Goal: Information Seeking & Learning: Learn about a topic

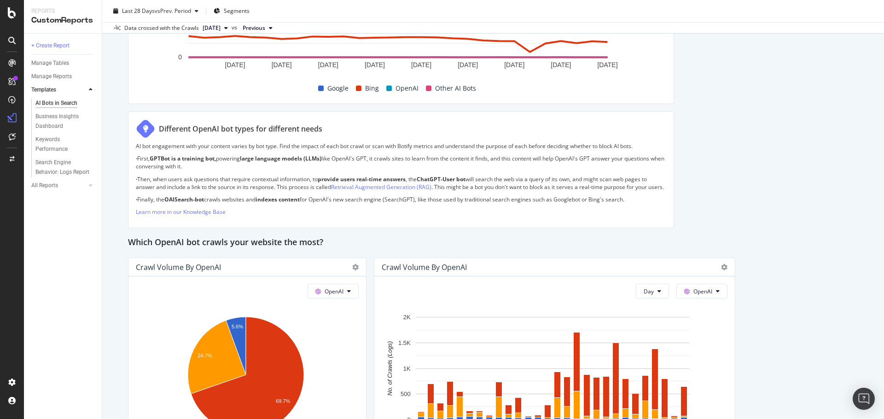
scroll to position [449, 0]
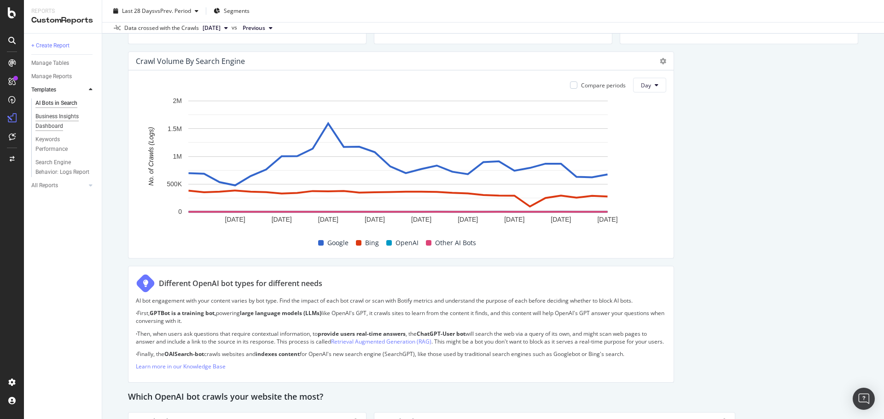
click at [66, 128] on div "Business Insights Dashboard" at bounding box center [61, 121] width 53 height 19
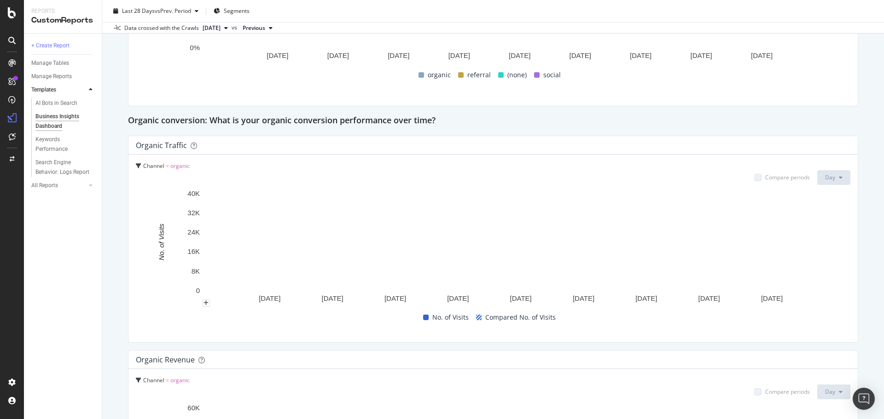
scroll to position [979, 0]
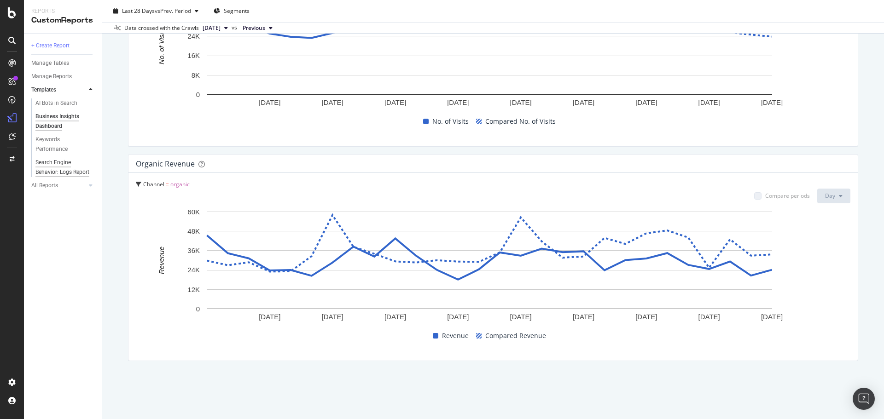
click at [63, 169] on div "Search Engine Behavior: Logs Report" at bounding box center [62, 167] width 54 height 19
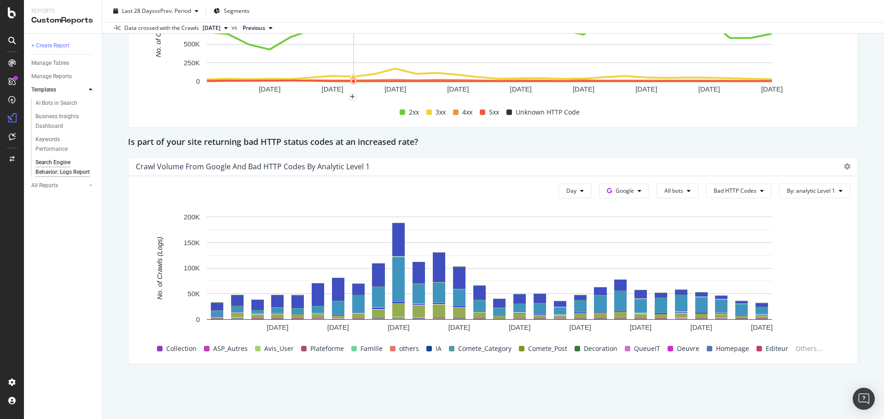
scroll to position [1274, 0]
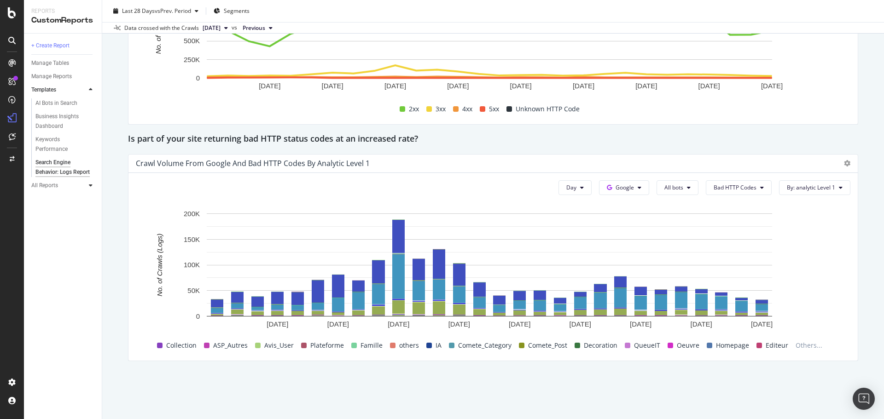
click at [88, 190] on div at bounding box center [90, 185] width 9 height 9
click at [40, 105] on div "ActionBoard" at bounding box center [52, 105] width 36 height 9
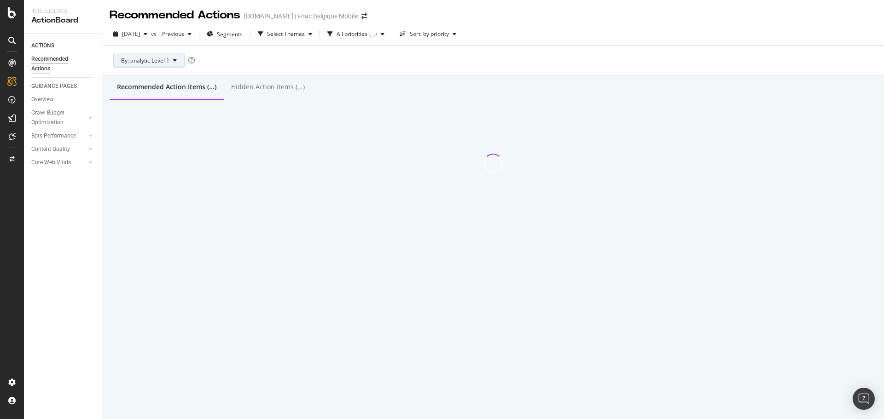
click at [182, 64] on button "By: analytic Level 1" at bounding box center [148, 60] width 71 height 15
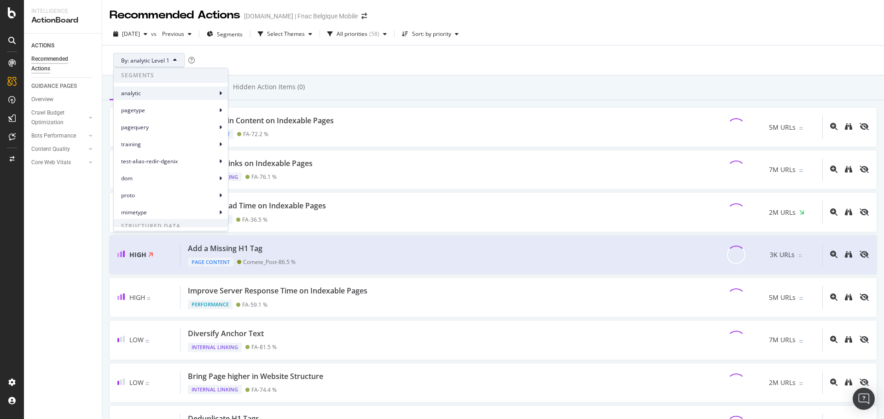
click at [219, 95] on div "analytic" at bounding box center [171, 93] width 114 height 13
click at [210, 105] on div "pagetype" at bounding box center [171, 110] width 114 height 13
click at [374, 58] on div "By: analytic Level 1" at bounding box center [493, 60] width 767 height 29
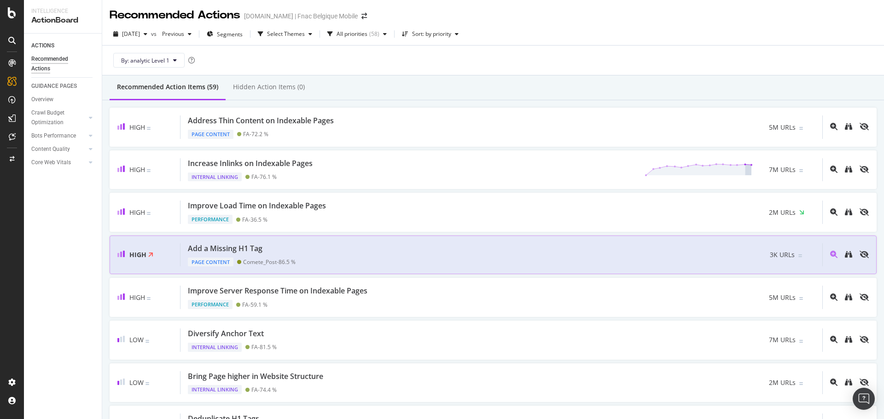
click at [387, 245] on div "Add a Missing H1 Tag Page Content Comete_Post - 86.5 % 3K URLs" at bounding box center [501, 255] width 642 height 23
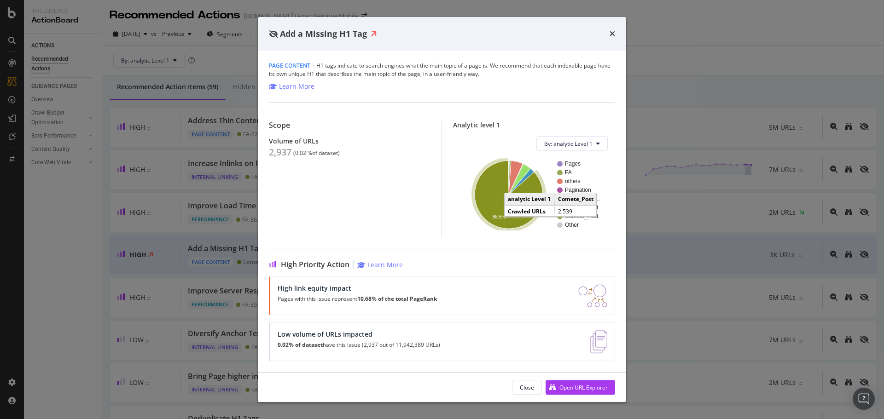
click at [501, 190] on icon "A chart." at bounding box center [509, 195] width 68 height 68
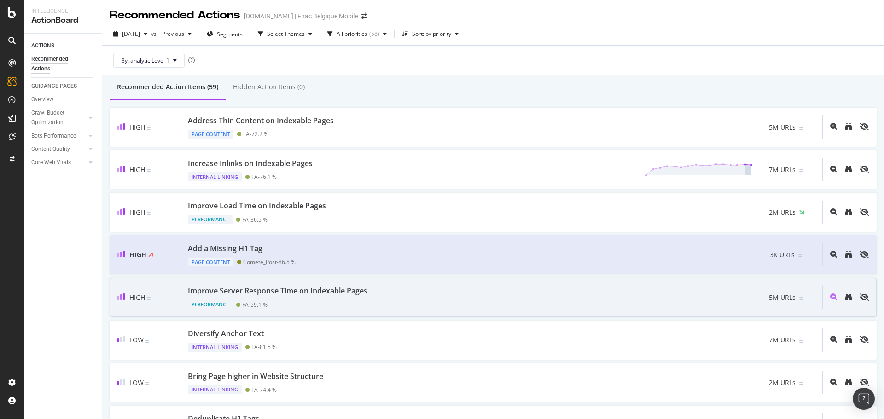
click at [398, 294] on div "Improve Server Response Time on Indexable Pages Performance FA - 59.1 % 5M URLs" at bounding box center [501, 297] width 642 height 23
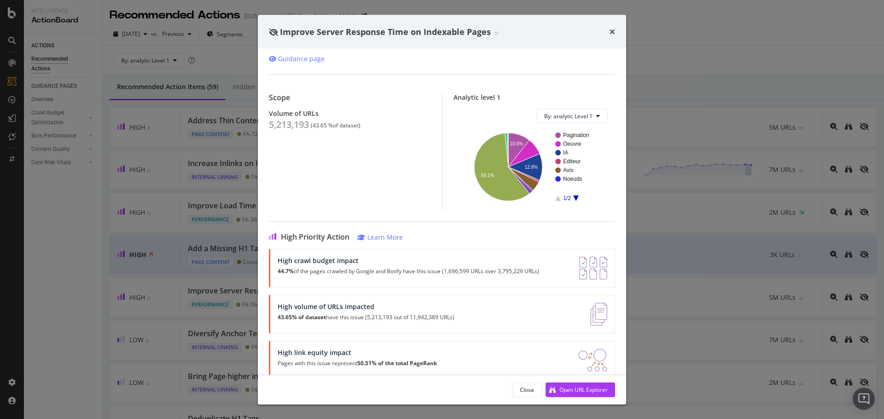
scroll to position [66, 0]
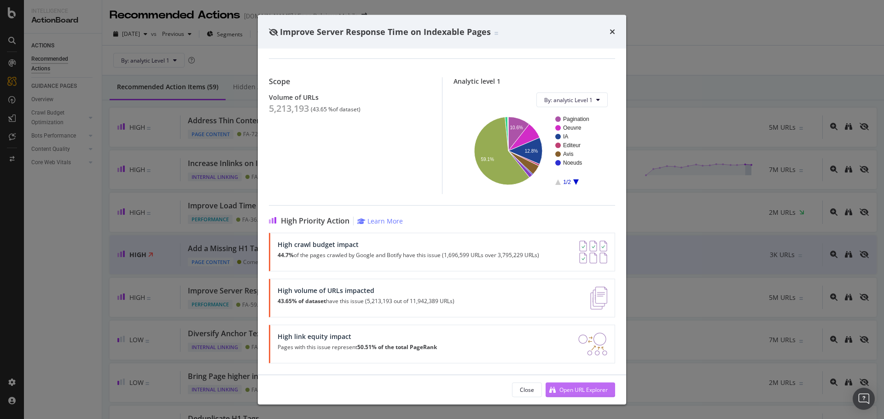
click at [567, 387] on div "Open URL Explorer" at bounding box center [583, 390] width 48 height 8
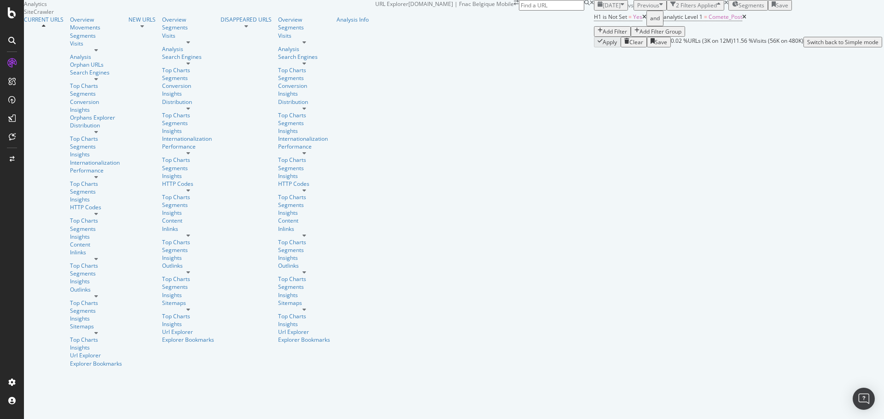
scroll to position [276, 0]
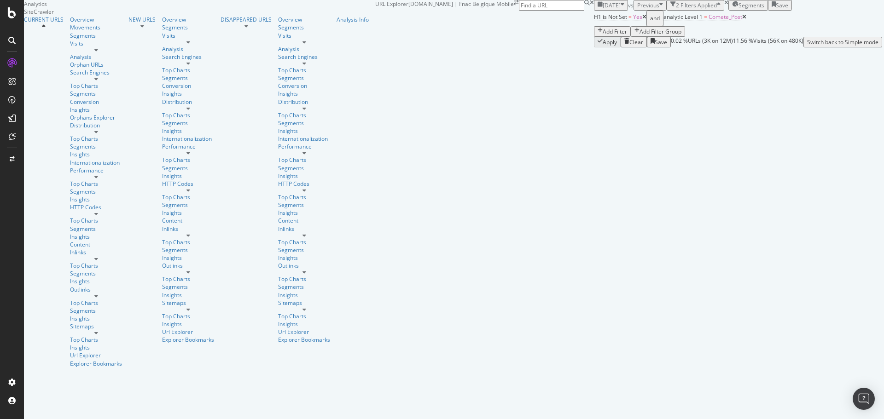
drag, startPoint x: 863, startPoint y: 281, endPoint x: 884, endPoint y: 281, distance: 20.3
click at [882, 47] on div "URL Explorer [DOMAIN_NAME] | Fnac Belgique Mobile [DATE] vs Previous 2 Filters …" at bounding box center [628, 23] width 507 height 47
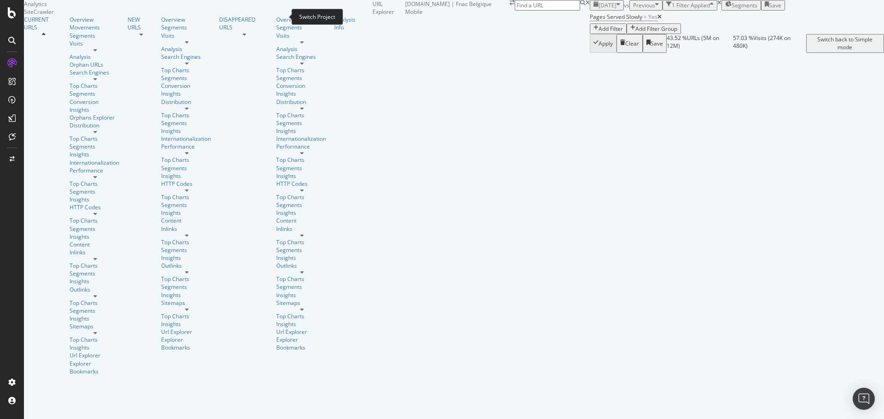
click at [510, 6] on icon "arrow-right-arrow-left" at bounding box center [512, 3] width 5 height 6
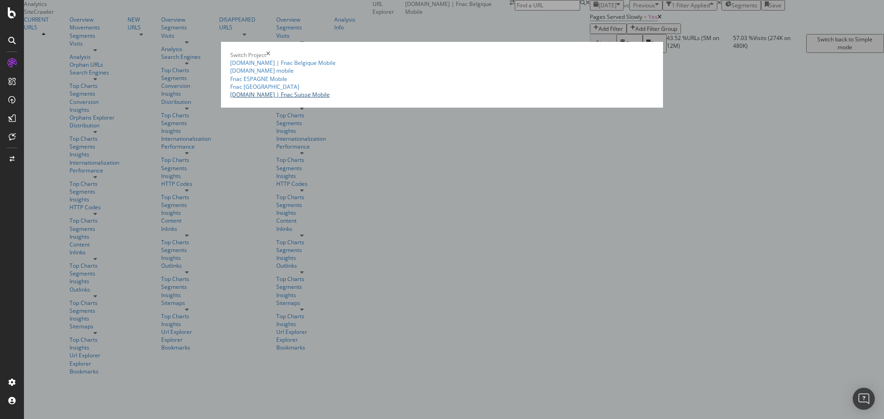
click at [230, 99] on link "fnac.ch | Fnac Suisse Mobile" at bounding box center [279, 95] width 99 height 8
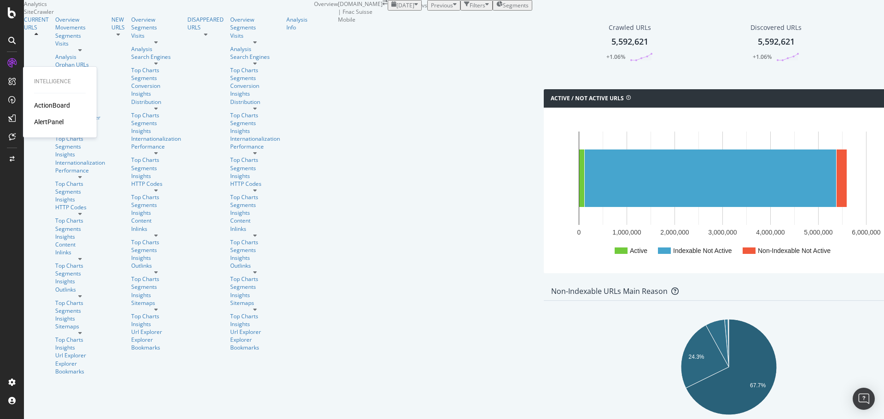
click at [38, 106] on div "ActionBoard" at bounding box center [52, 105] width 36 height 9
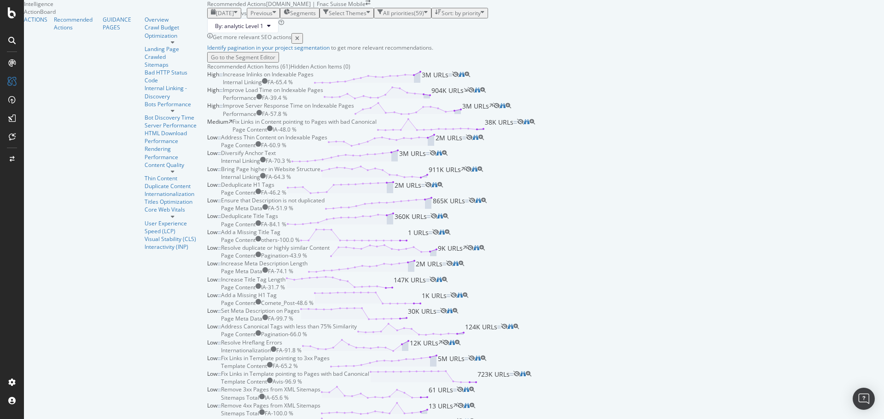
click at [369, 134] on div "Page Content IA - 48.0 %" at bounding box center [305, 130] width 144 height 8
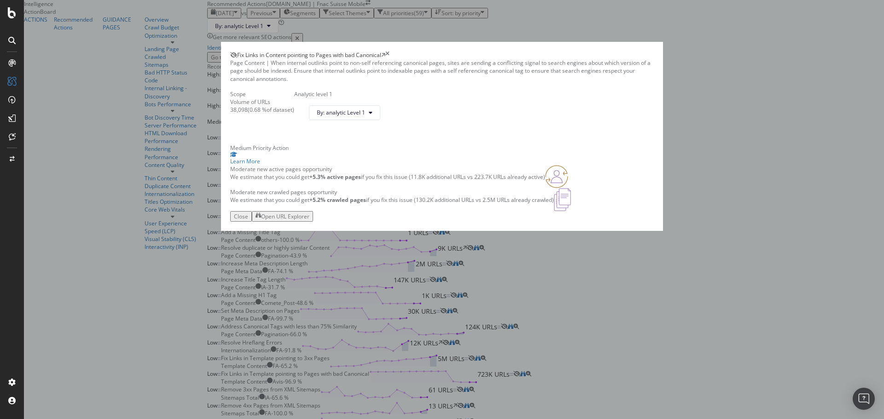
click at [309, 221] on div "Open URL Explorer" at bounding box center [285, 217] width 48 height 8
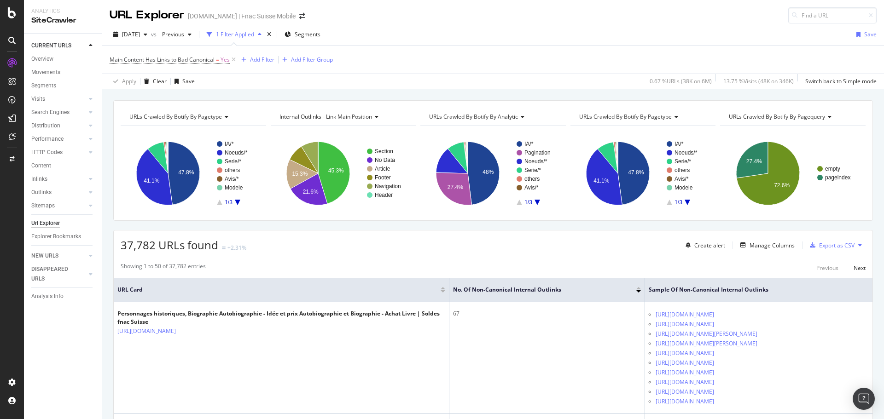
click at [809, 115] on span "URLs Crawled By Botify By pagequery" at bounding box center [777, 117] width 96 height 8
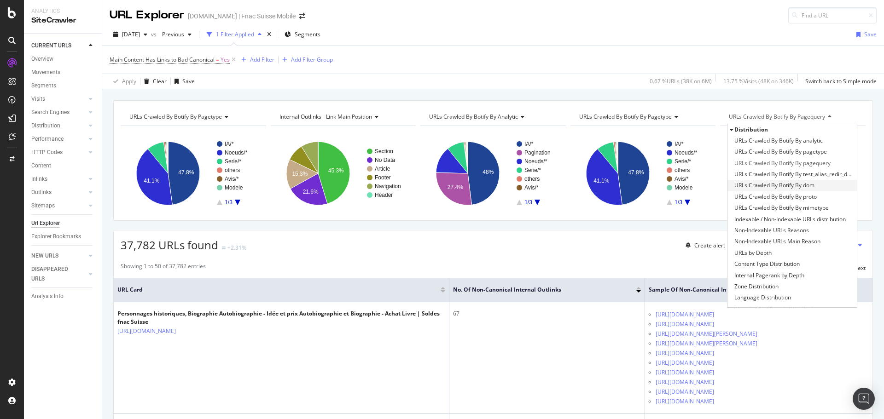
click at [794, 186] on span "URLs Crawled By Botify By dom" at bounding box center [774, 185] width 80 height 9
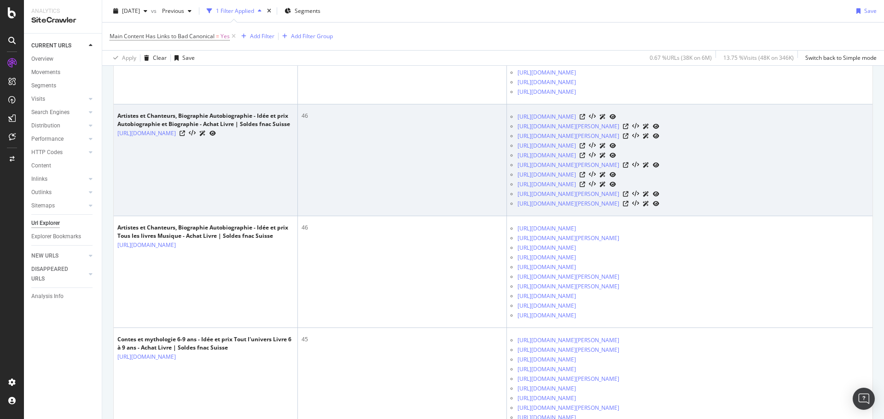
scroll to position [1013, 0]
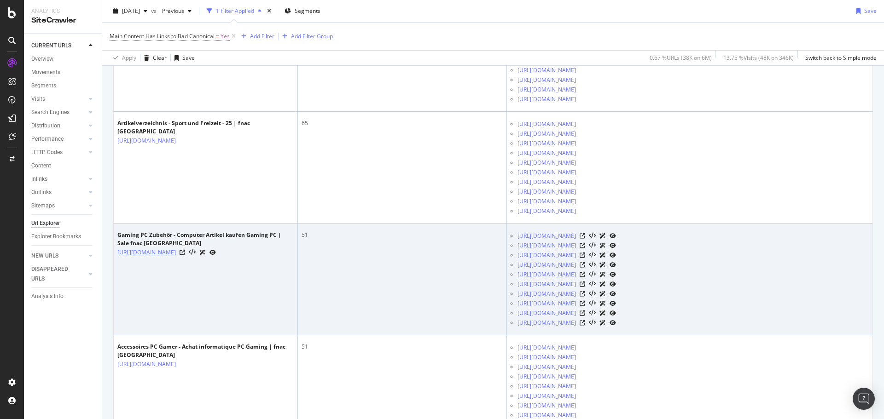
scroll to position [506, 0]
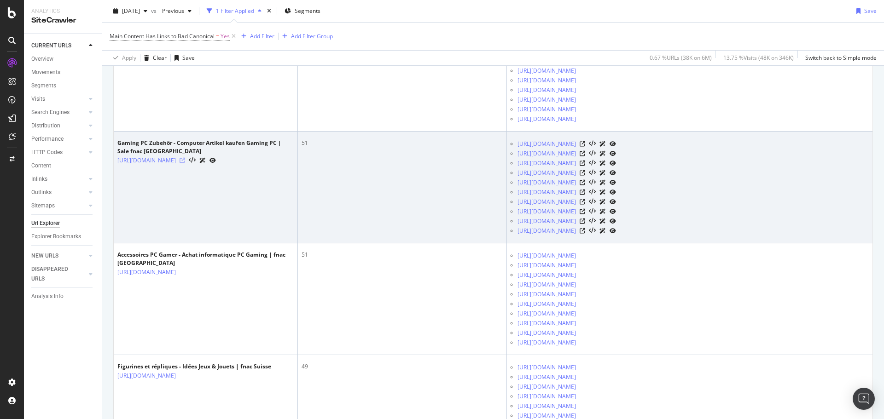
click at [185, 163] on icon at bounding box center [183, 161] width 6 height 6
